Goal: Check status: Check status

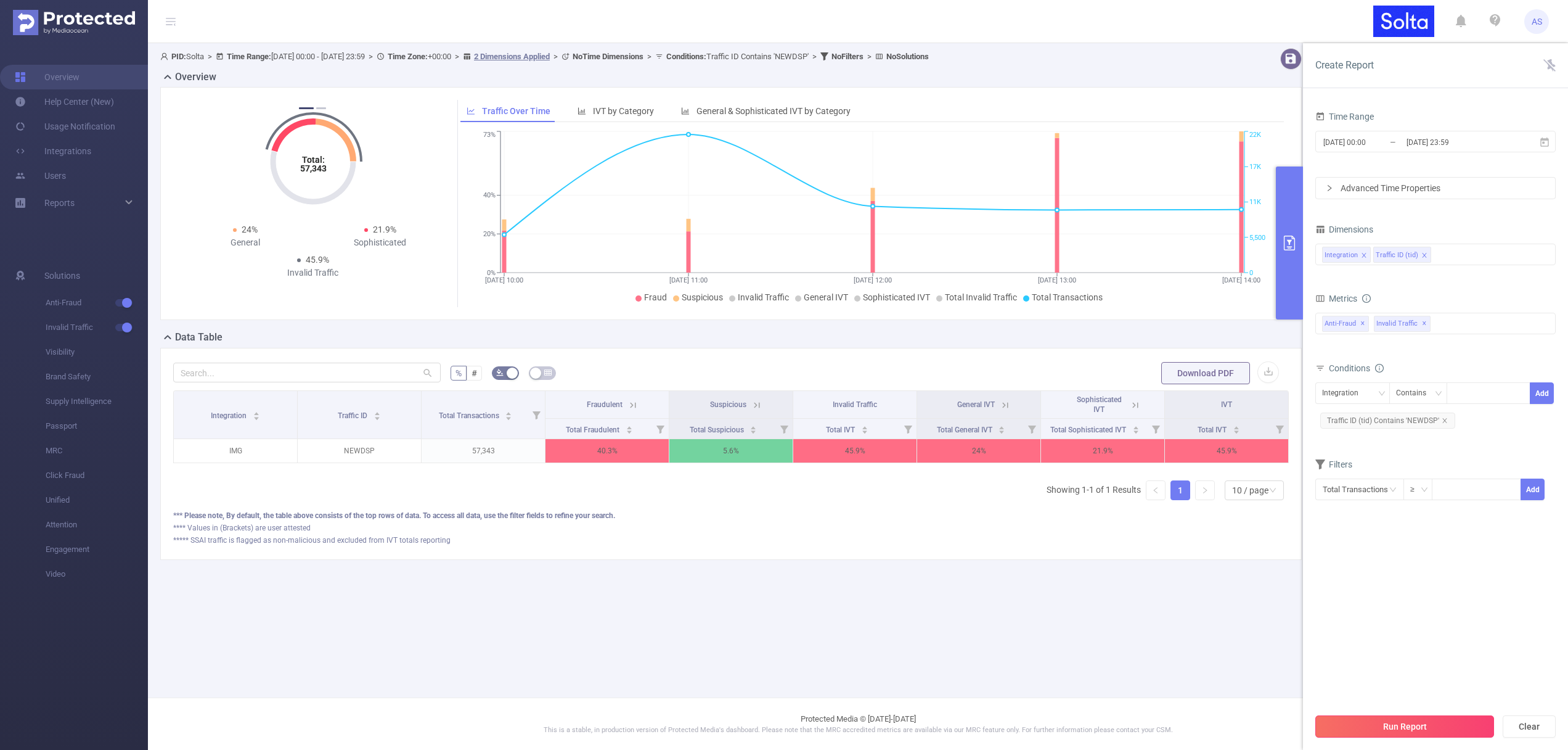
click at [1413, 727] on button "Run Report" at bounding box center [1404, 726] width 179 height 22
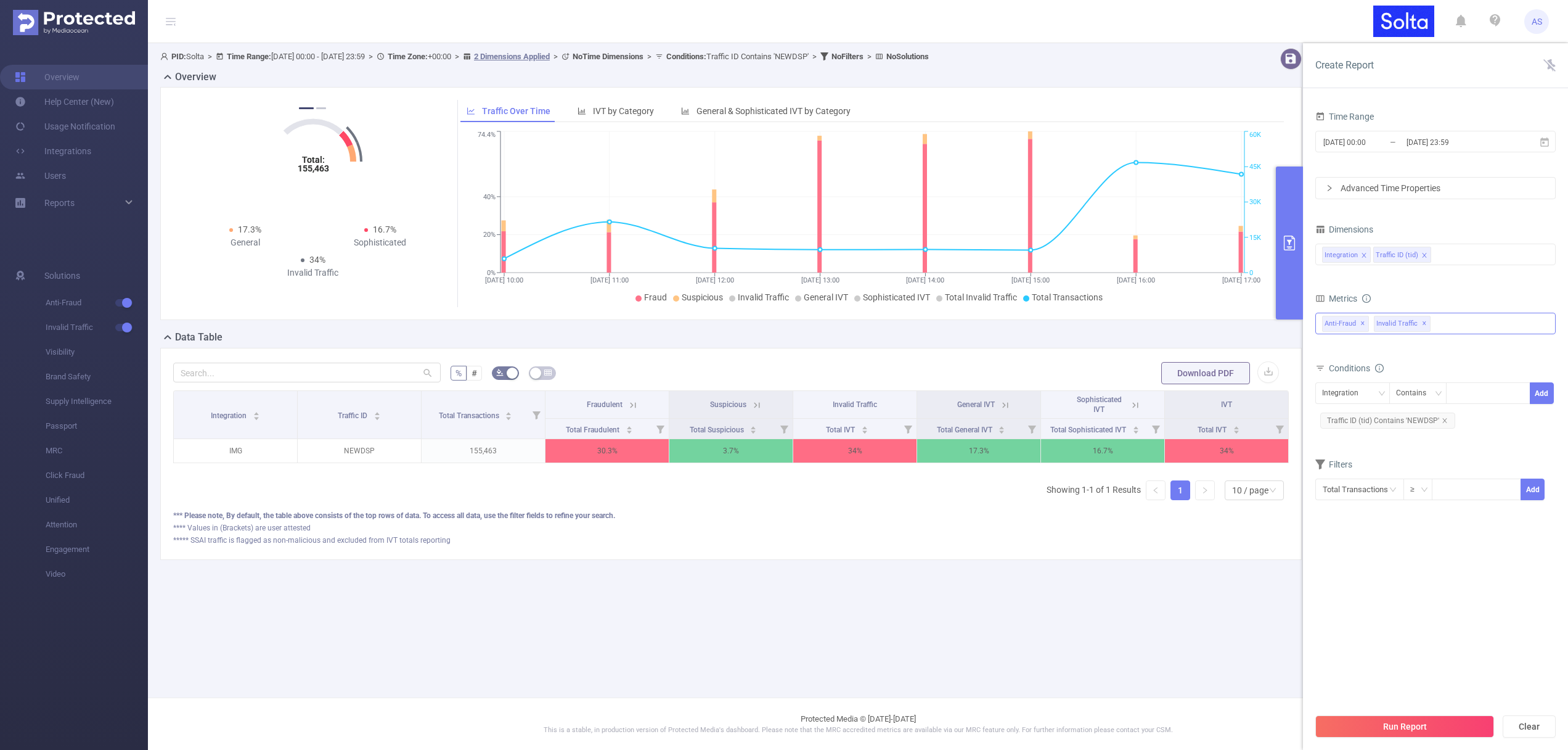
click at [1474, 322] on div "Anti-Fraud ✕ Invalid Traffic ✕" at bounding box center [1436, 323] width 241 height 21
click at [1457, 260] on div "Integration Traffic ID (tid)" at bounding box center [1436, 254] width 227 height 21
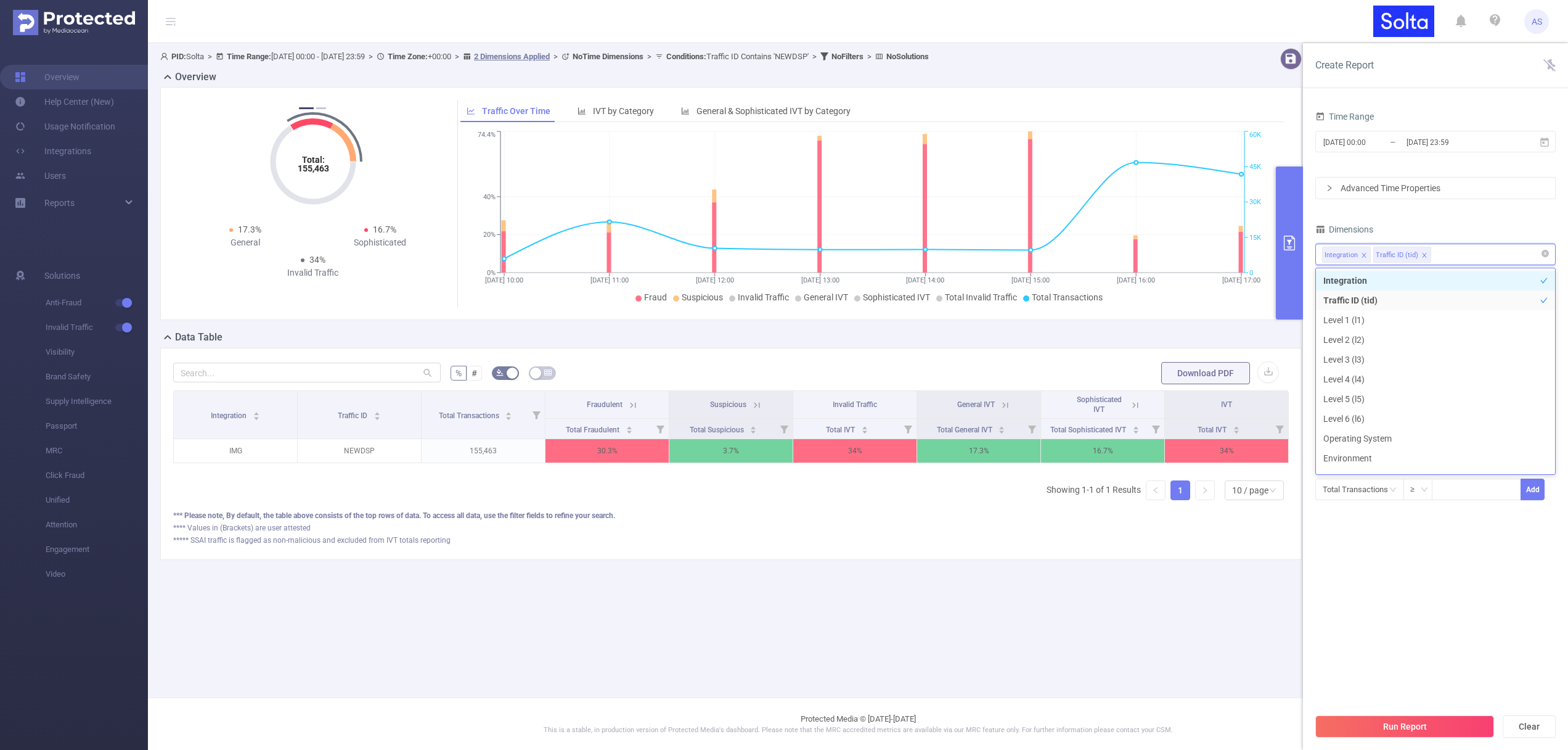
scroll to position [2, 0]
click at [1363, 319] on li "Level 1 (l1)" at bounding box center [1436, 318] width 239 height 20
click at [1375, 617] on section "Time Range [DATE] 00:00 _ [DATE] 23:59 Advanced Time Properties Dimensions Inte…" at bounding box center [1436, 407] width 241 height 598
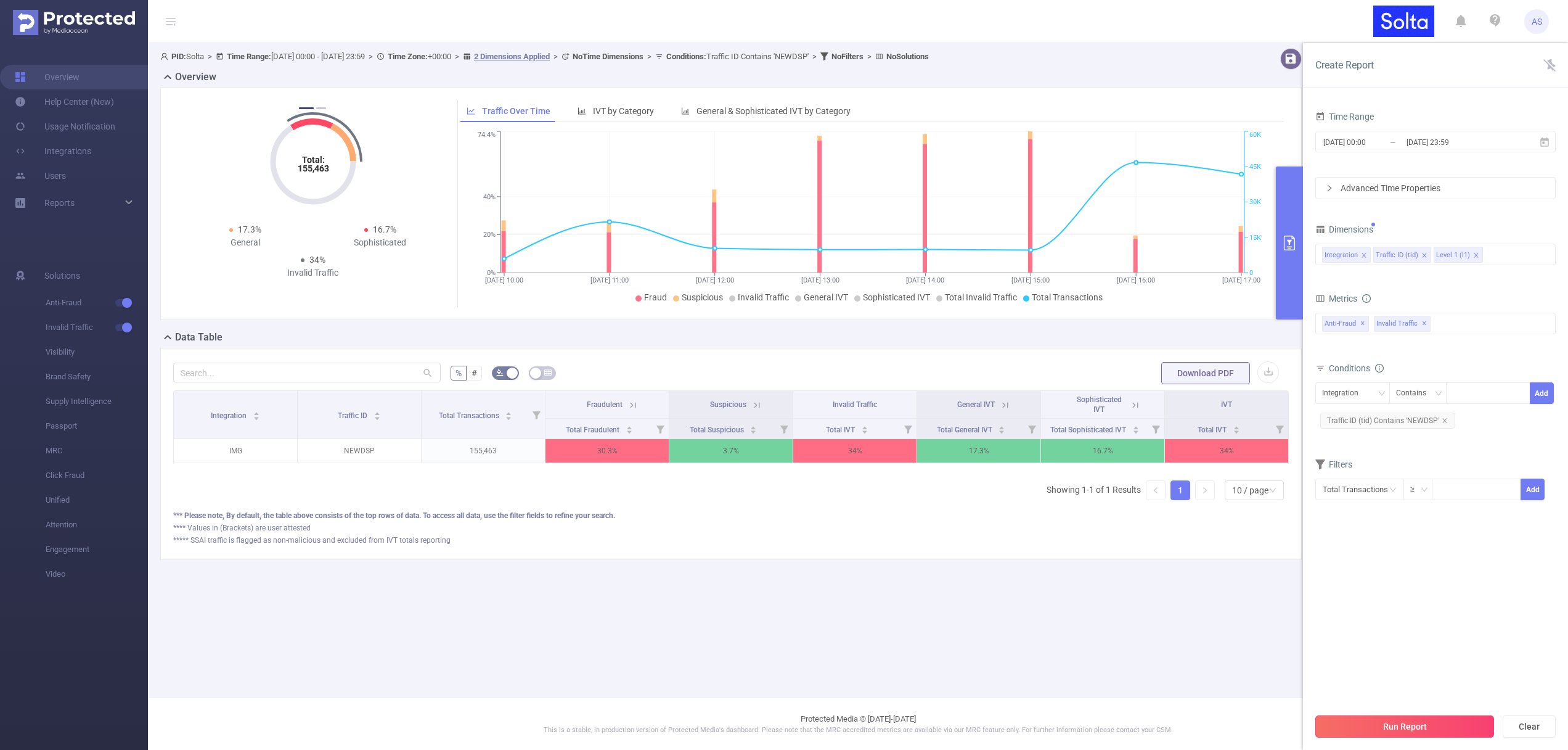
click at [1391, 731] on button "Run Report" at bounding box center [1404, 726] width 179 height 22
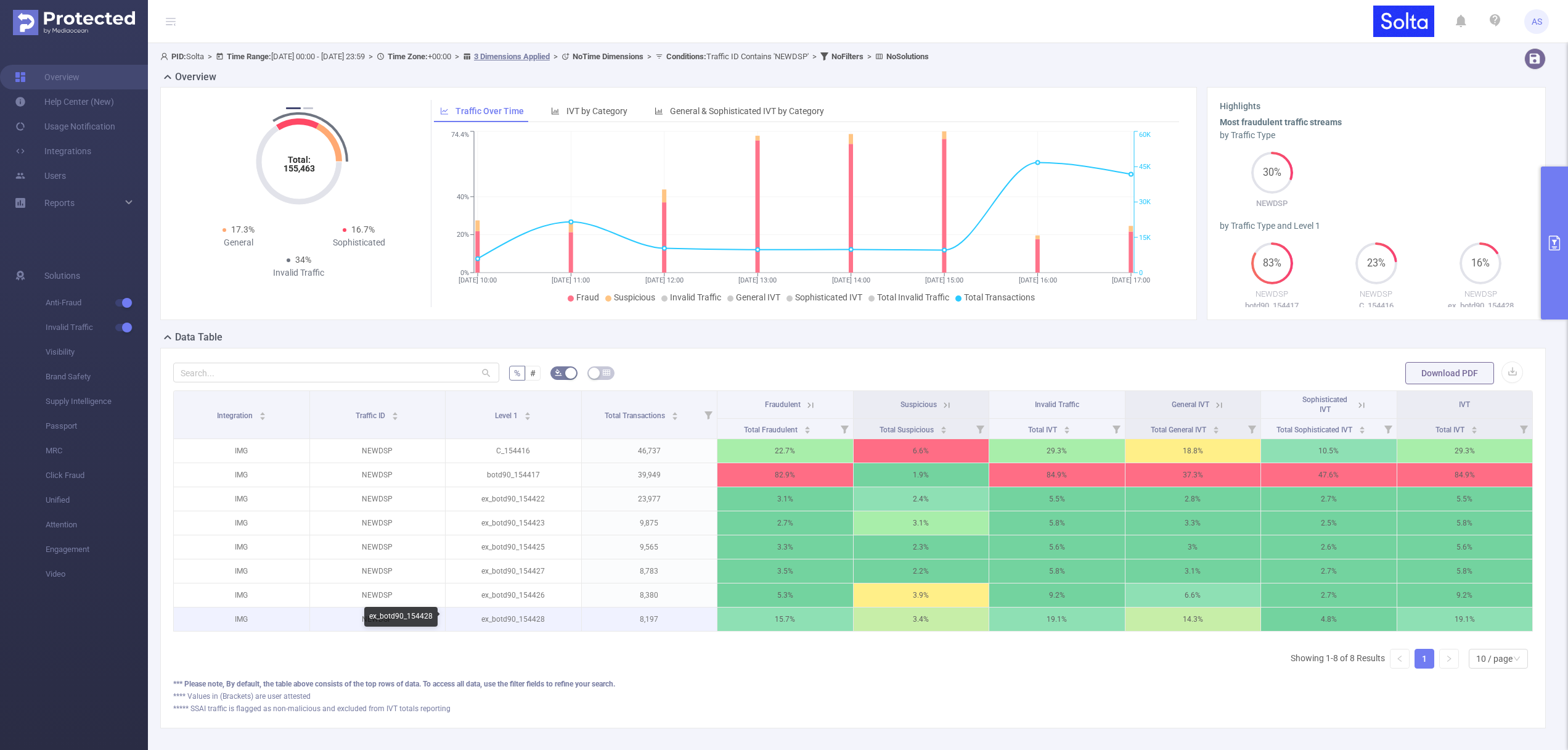
click at [527, 617] on p "ex_botd90_154428" at bounding box center [513, 618] width 135 height 24
click at [529, 617] on p "ex_botd90_154428" at bounding box center [513, 618] width 135 height 24
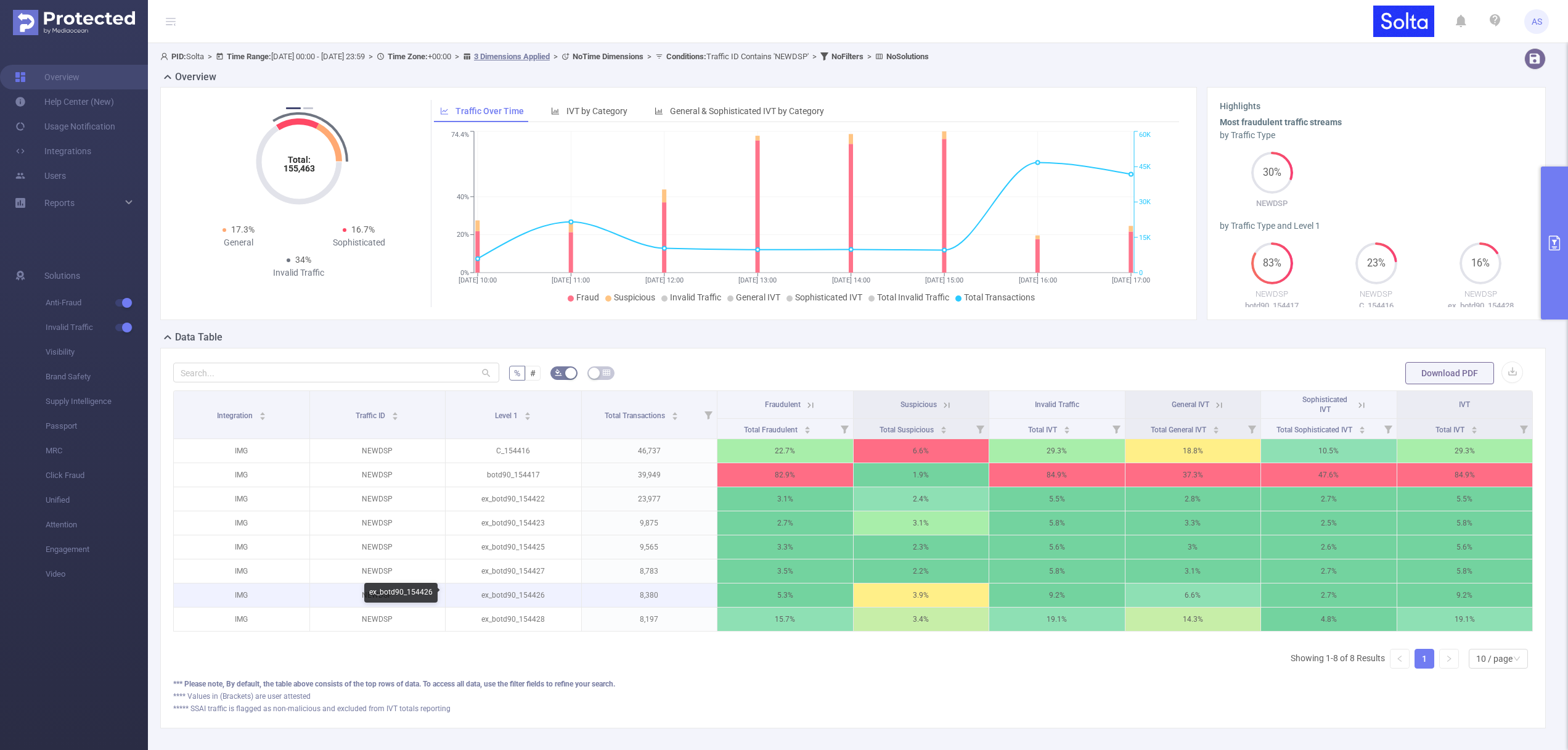
click at [523, 593] on p "ex_botd90_154426" at bounding box center [513, 595] width 135 height 24
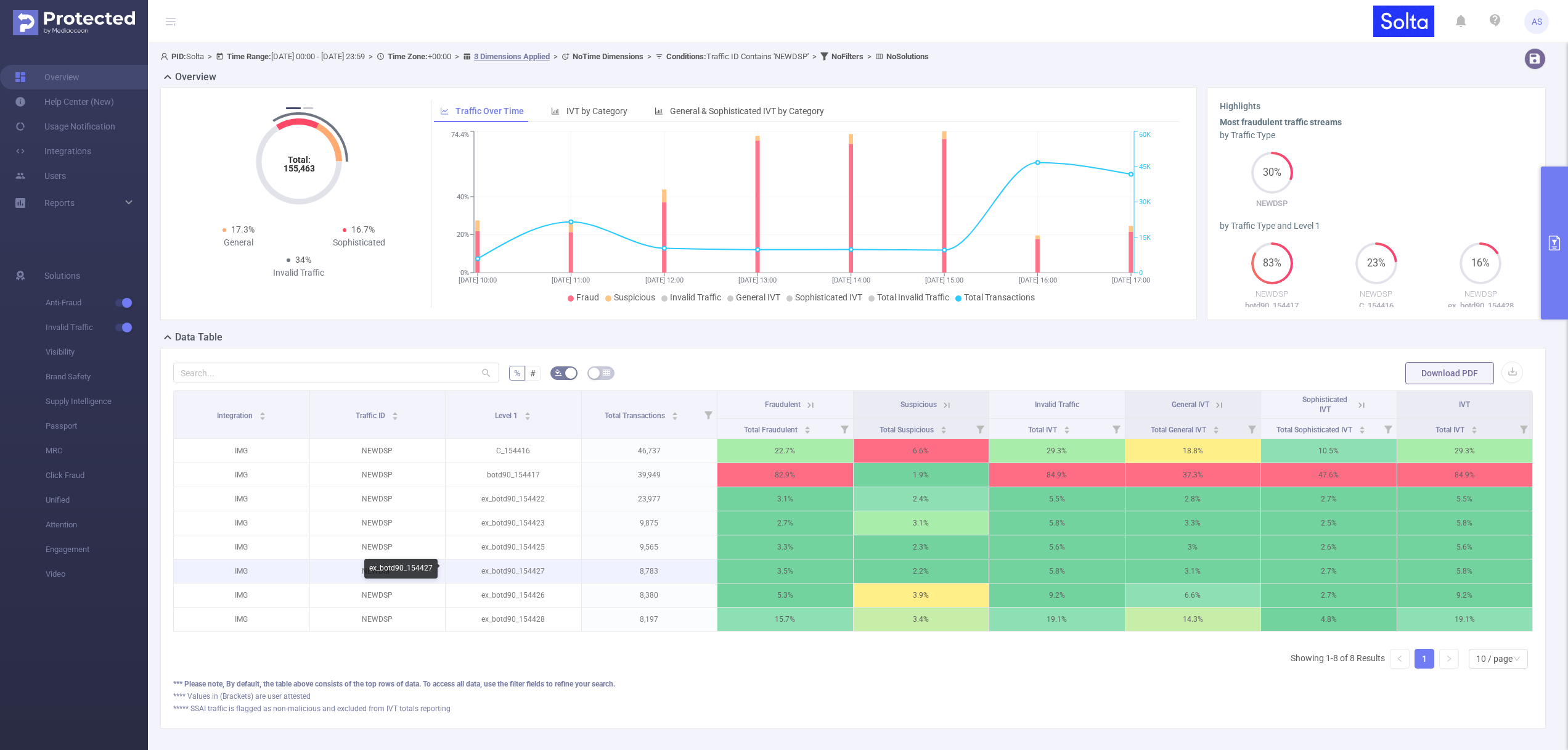
click at [527, 568] on p "ex_botd90_154427" at bounding box center [513, 570] width 135 height 24
drag, startPoint x: 876, startPoint y: 570, endPoint x: 1498, endPoint y: 576, distance: 622.0
click at [1498, 576] on tr "IMG NEWDSP ex_botd90_154427 8,783 3.5% 2.2% 5.8% 3.1% 2.7% 5.8%" at bounding box center [853, 571] width 1359 height 24
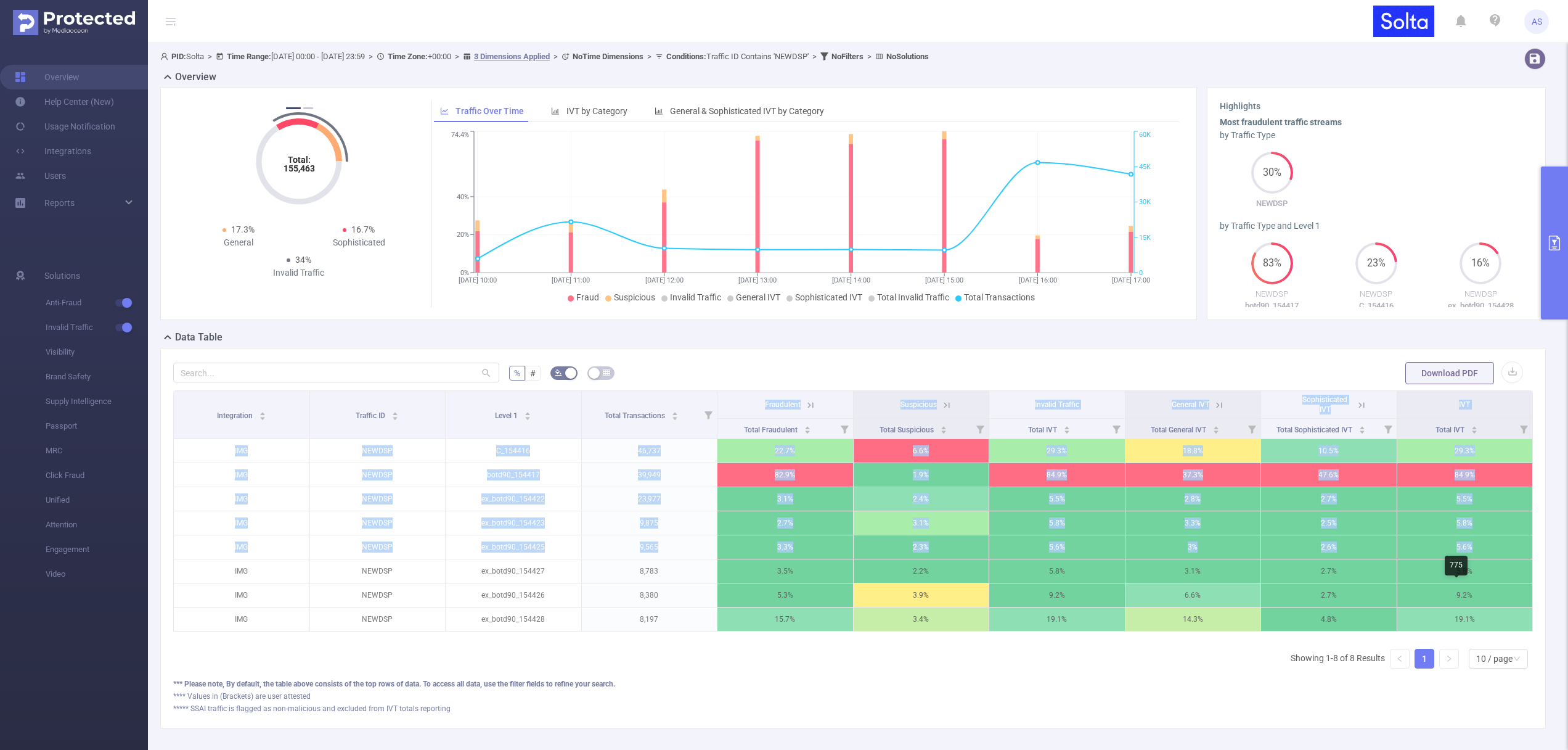
scroll to position [0, 2]
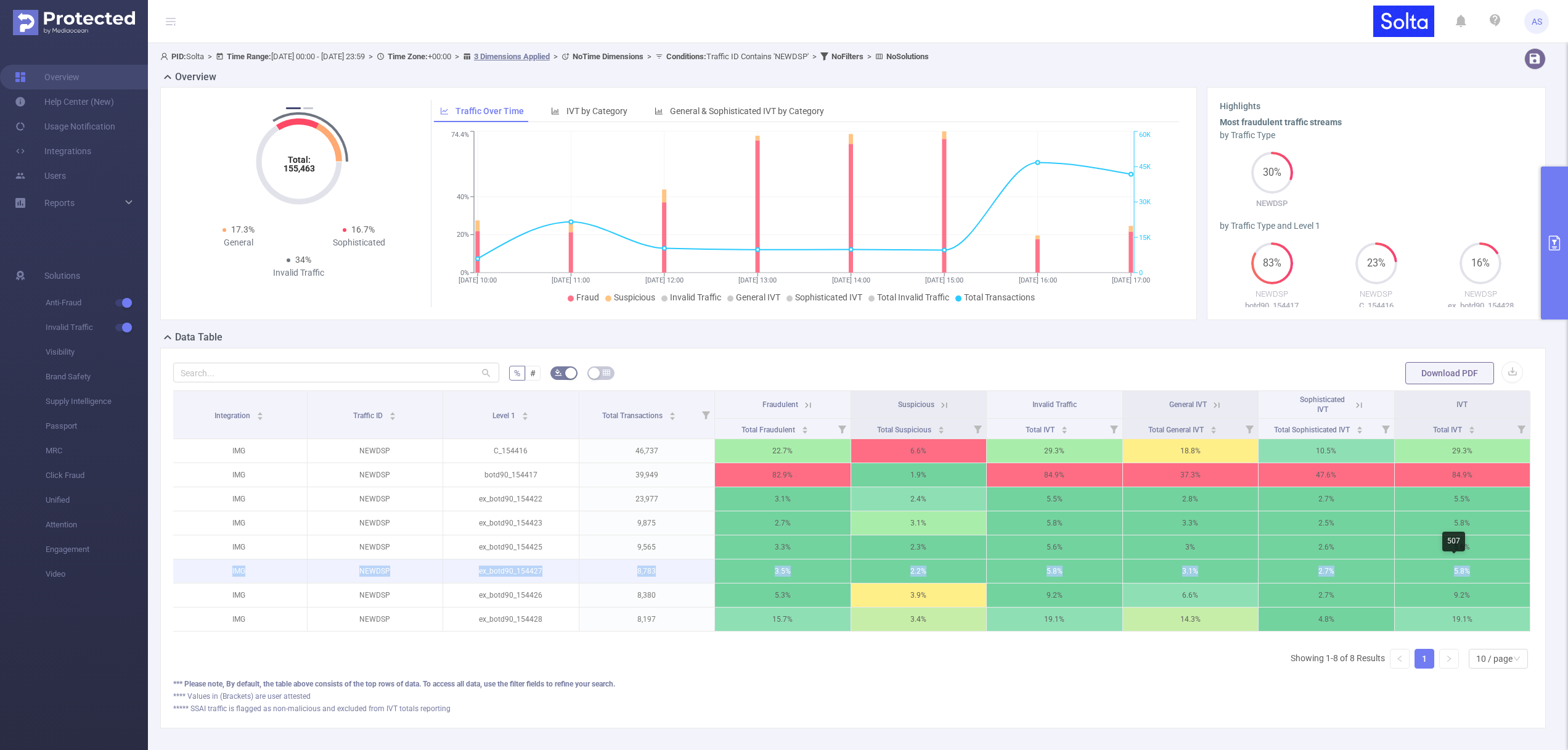
drag, startPoint x: 226, startPoint y: 566, endPoint x: 1495, endPoint y: 573, distance: 1269.0
click at [1495, 573] on tr "IMG NEWDSP ex_botd90_154427 8,783 3.5% 2.2% 5.8% 3.1% 2.7% 5.8%" at bounding box center [850, 571] width 1359 height 24
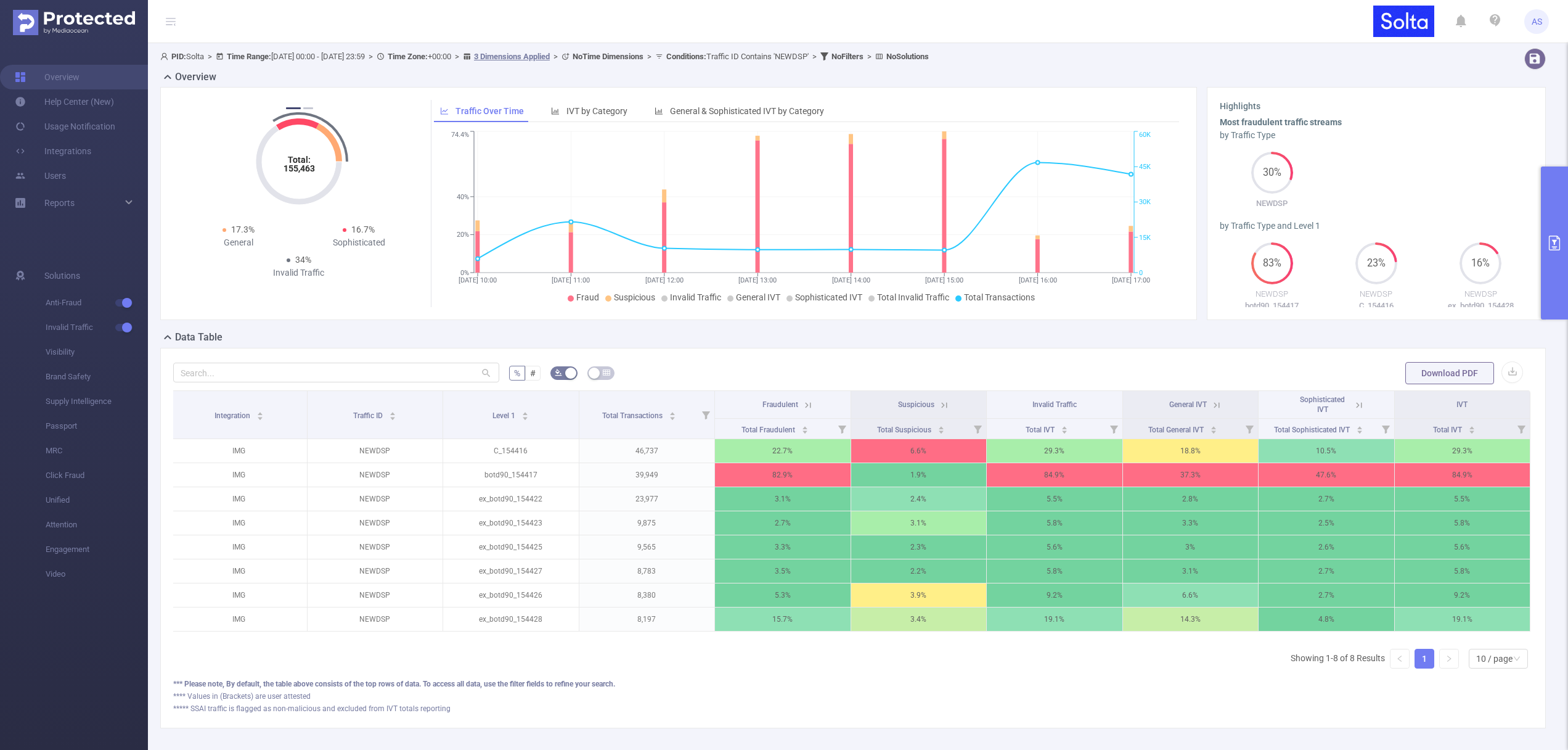
click at [714, 688] on div "*** Please note, By default, the table above consists of the top rows of data. …" at bounding box center [853, 684] width 1359 height 11
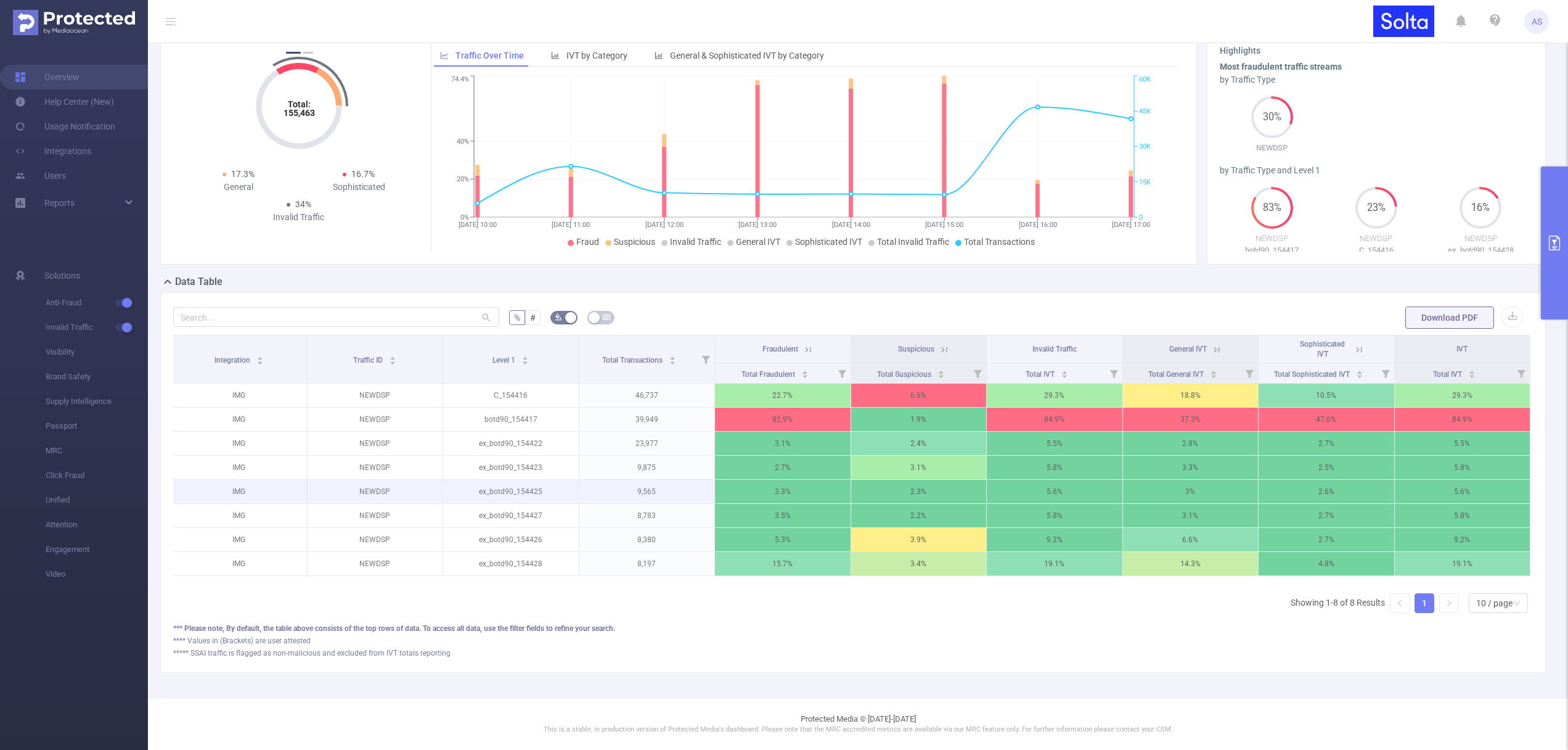
scroll to position [64, 0]
click at [720, 634] on div "*** Please note, By default, the table above consists of the top rows of data. …" at bounding box center [853, 628] width 1359 height 11
